Goal: Navigation & Orientation: Find specific page/section

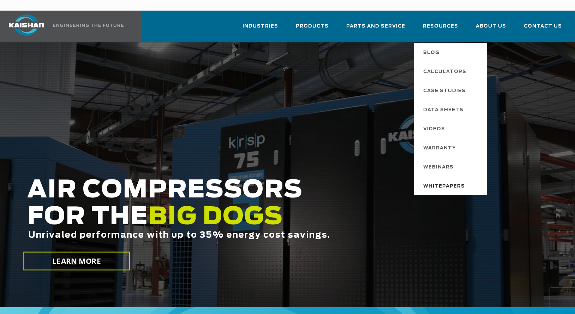
click at [439, 180] on span "Whitepapers" at bounding box center [444, 186] width 42 height 12
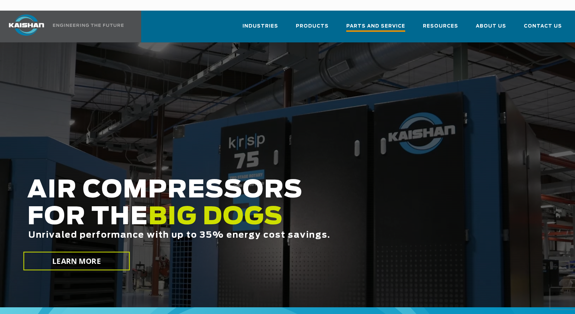
click at [382, 22] on span "Parts and Service" at bounding box center [375, 27] width 59 height 10
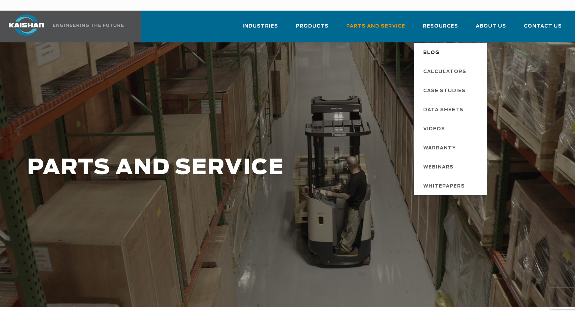
click at [434, 47] on span "Blog" at bounding box center [431, 53] width 17 height 12
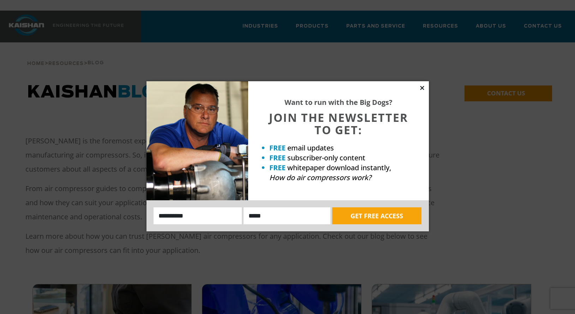
click at [423, 89] on icon at bounding box center [422, 88] width 4 height 4
